Goal: Information Seeking & Learning: Learn about a topic

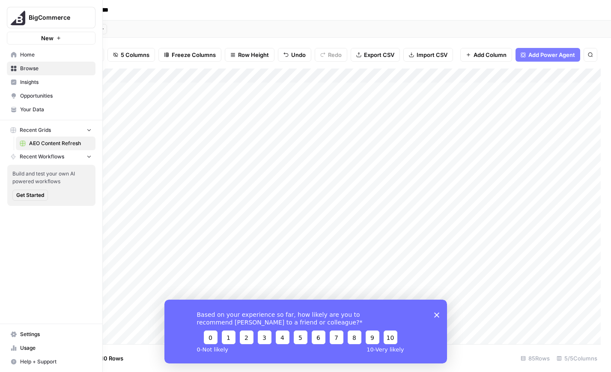
click at [15, 79] on icon at bounding box center [14, 82] width 6 height 6
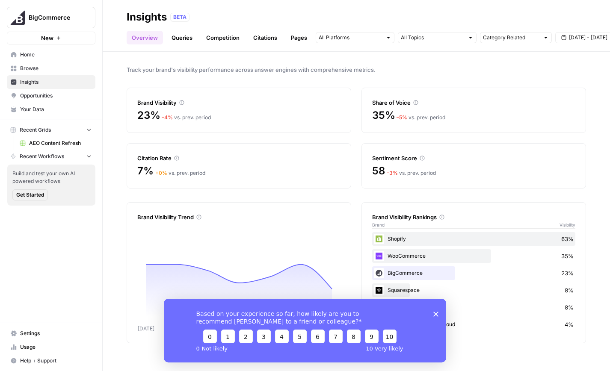
click at [436, 314] on polygon "Close survey" at bounding box center [436, 314] width 5 height 5
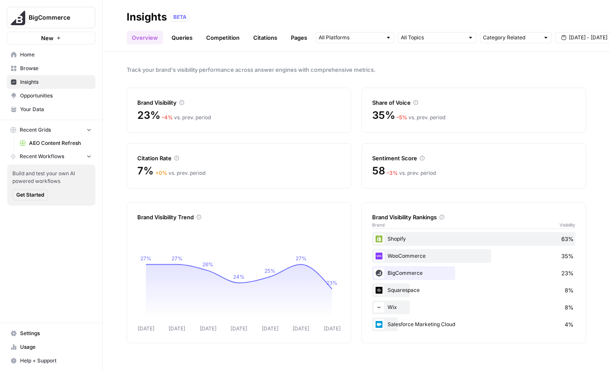
click at [24, 92] on span "Opportunities" at bounding box center [55, 96] width 71 height 8
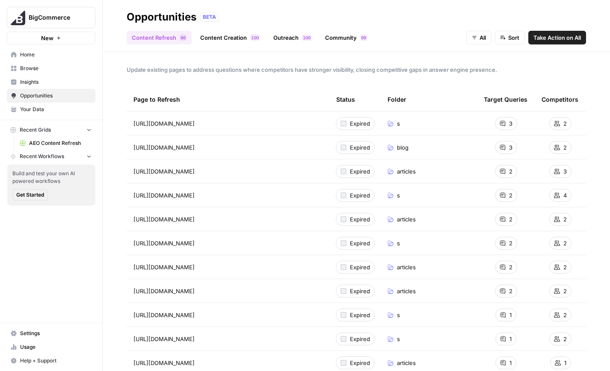
click at [537, 41] on span "Take Action on All" at bounding box center [558, 37] width 48 height 9
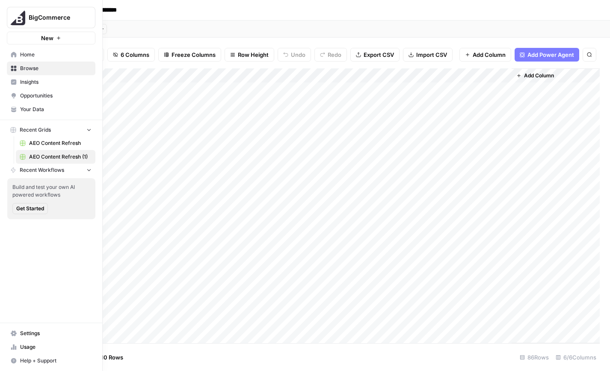
click at [30, 81] on span "Insights" at bounding box center [55, 82] width 71 height 8
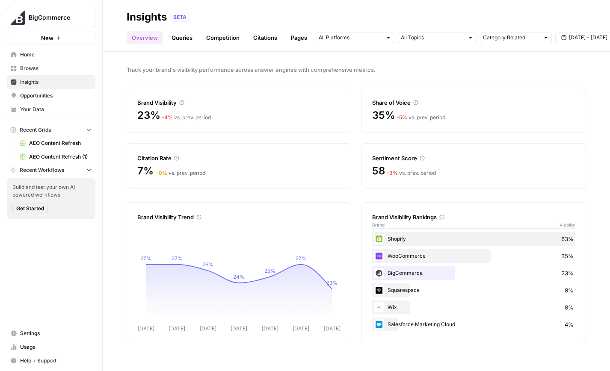
click at [50, 71] on span "Browse" at bounding box center [55, 69] width 71 height 8
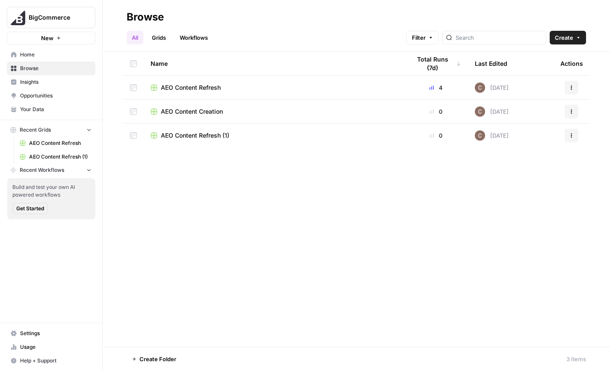
click at [49, 79] on span "Insights" at bounding box center [55, 82] width 71 height 8
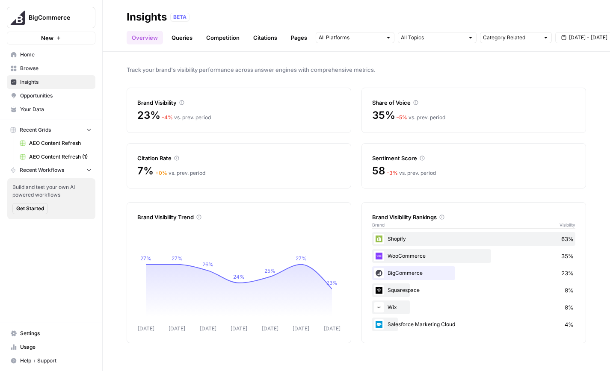
click at [180, 44] on link "Queries" at bounding box center [181, 38] width 31 height 14
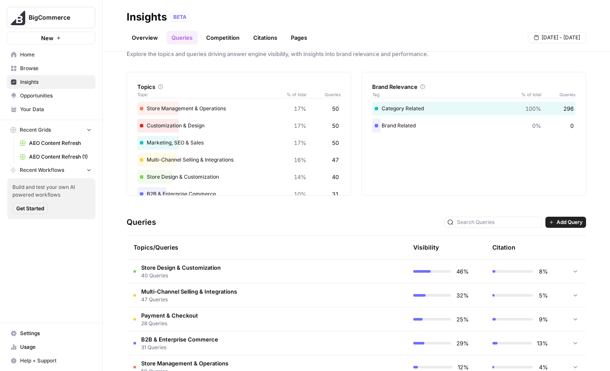
scroll to position [15, 0]
click at [229, 38] on link "Competition" at bounding box center [223, 38] width 44 height 14
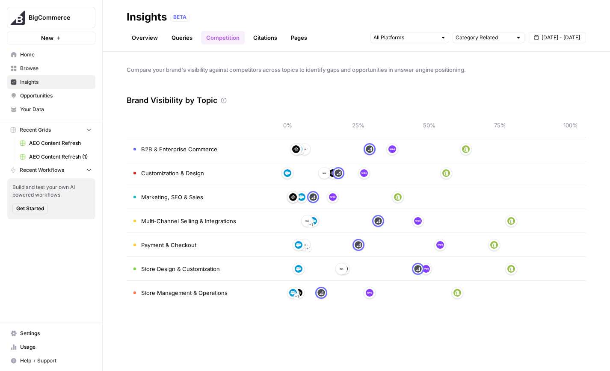
click at [263, 35] on link "Citations" at bounding box center [265, 38] width 34 height 14
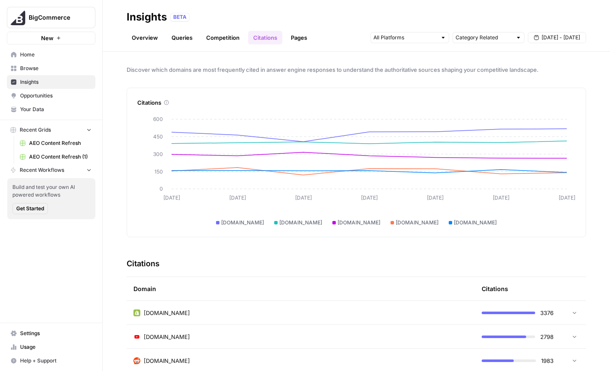
scroll to position [15, 0]
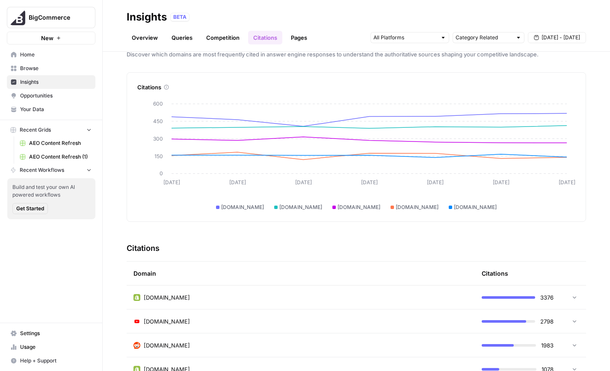
click at [303, 36] on link "Pages" at bounding box center [299, 38] width 27 height 14
